Goal: Task Accomplishment & Management: Use online tool/utility

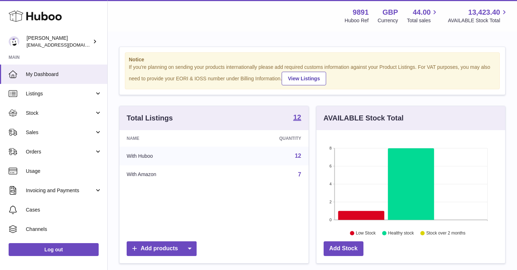
scroll to position [112, 189]
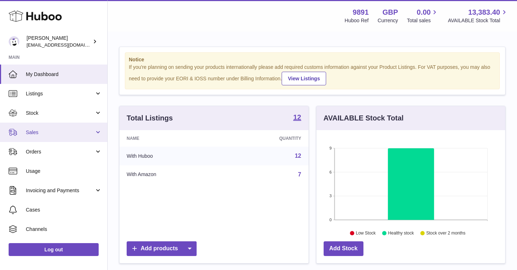
click at [49, 137] on link "Sales" at bounding box center [53, 132] width 107 height 19
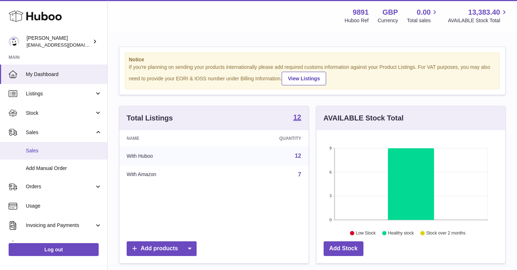
click at [52, 151] on span "Sales" at bounding box center [64, 150] width 76 height 7
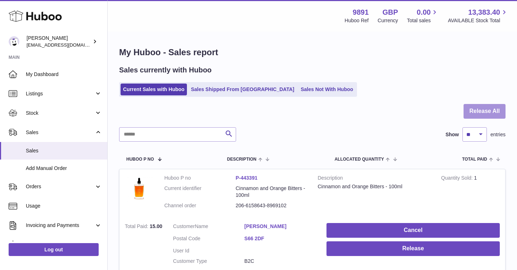
click at [493, 108] on button "Release All" at bounding box center [484, 111] width 42 height 15
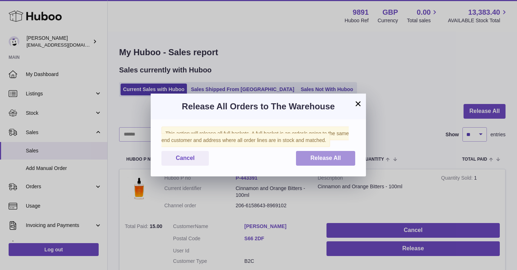
click at [331, 161] on span "Release All" at bounding box center [325, 158] width 30 height 6
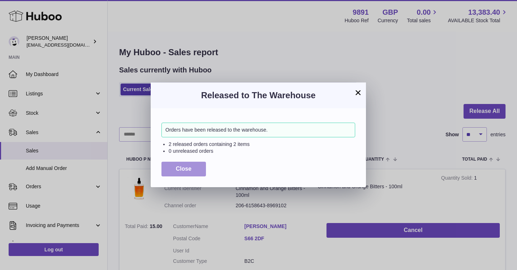
click at [180, 170] on span "Close" at bounding box center [184, 169] width 16 height 6
